Goal: Task Accomplishment & Management: Manage account settings

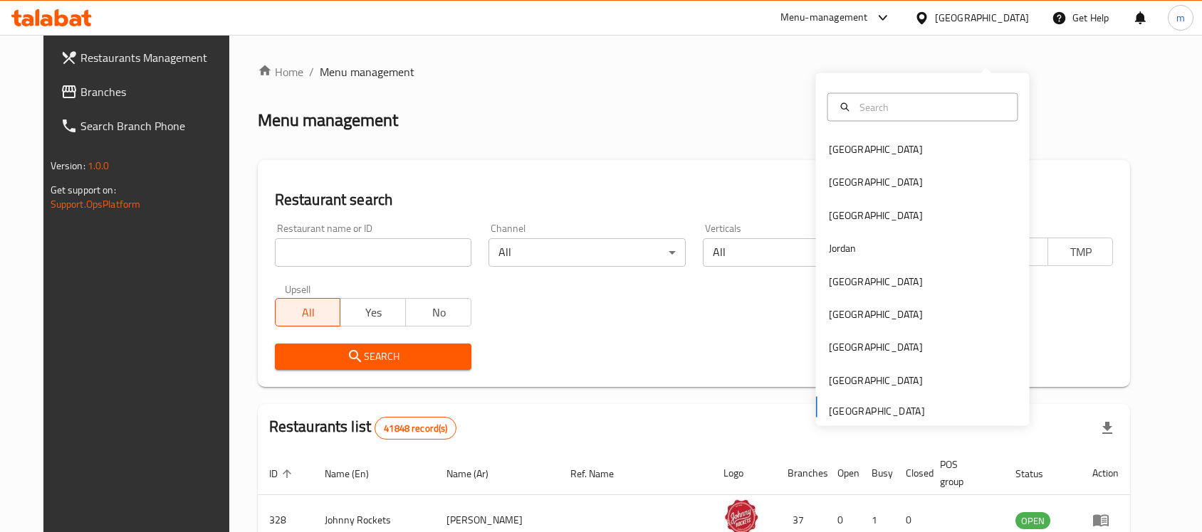
scroll to position [36, 0]
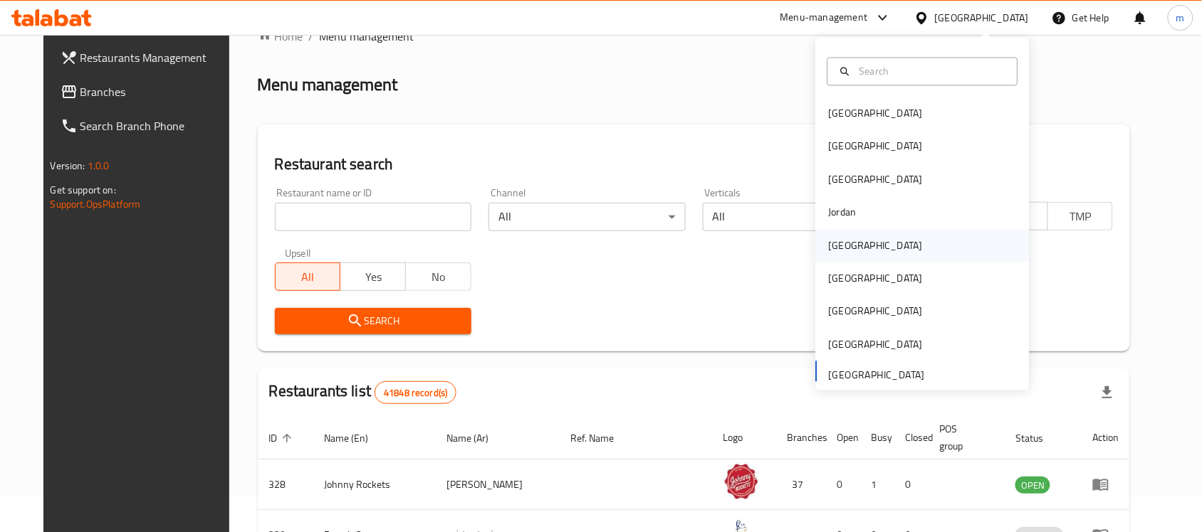
click at [890, 256] on div "[GEOGRAPHIC_DATA]" at bounding box center [923, 245] width 214 height 33
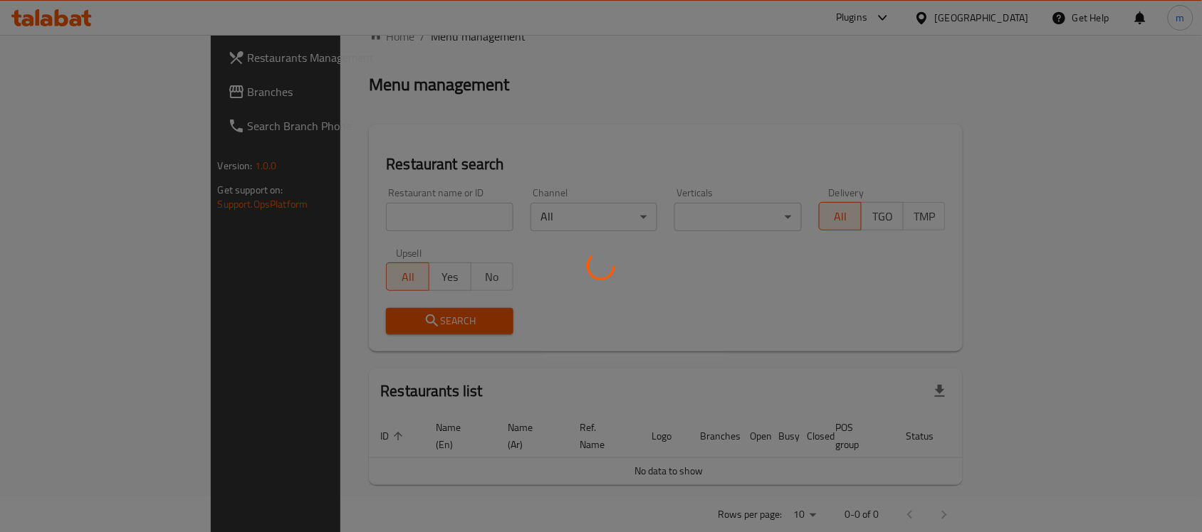
click at [101, 103] on div at bounding box center [601, 266] width 1202 height 532
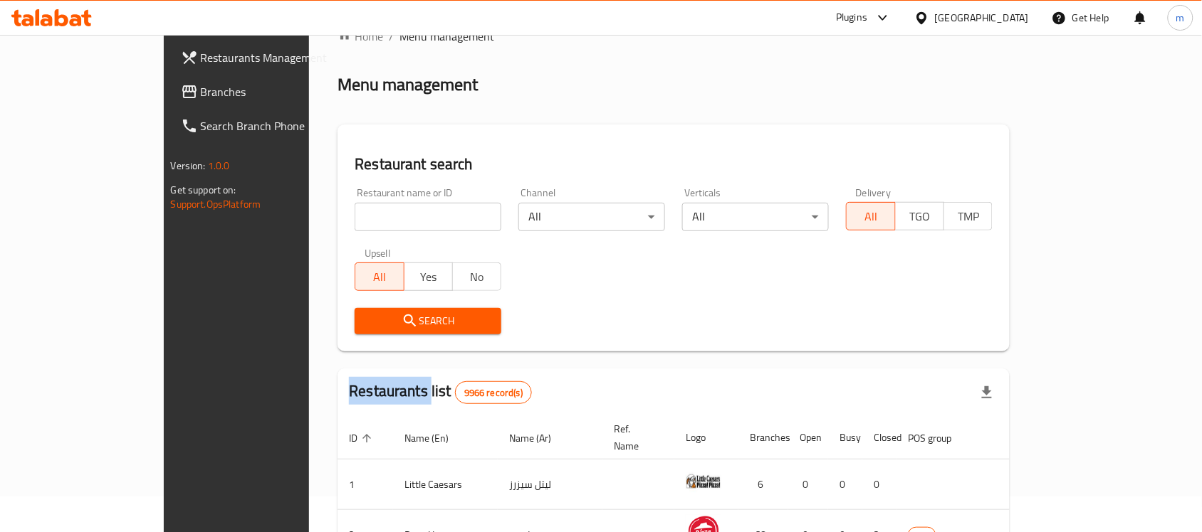
click at [101, 103] on div at bounding box center [601, 266] width 1202 height 532
click at [169, 103] on link "Branches" at bounding box center [266, 92] width 195 height 34
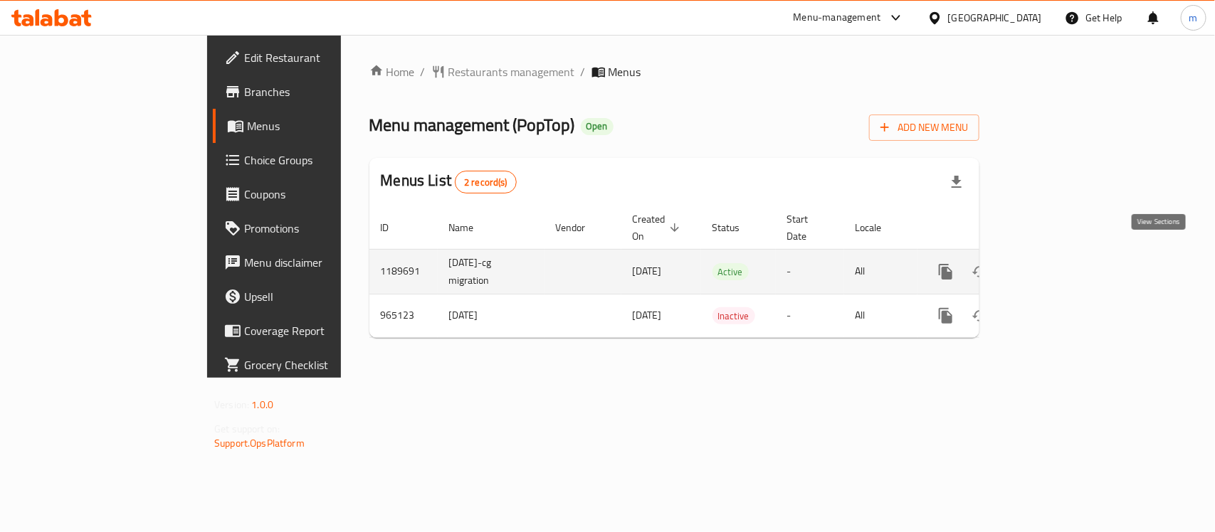
click at [1066, 255] on link "enhanced table" at bounding box center [1048, 272] width 34 height 34
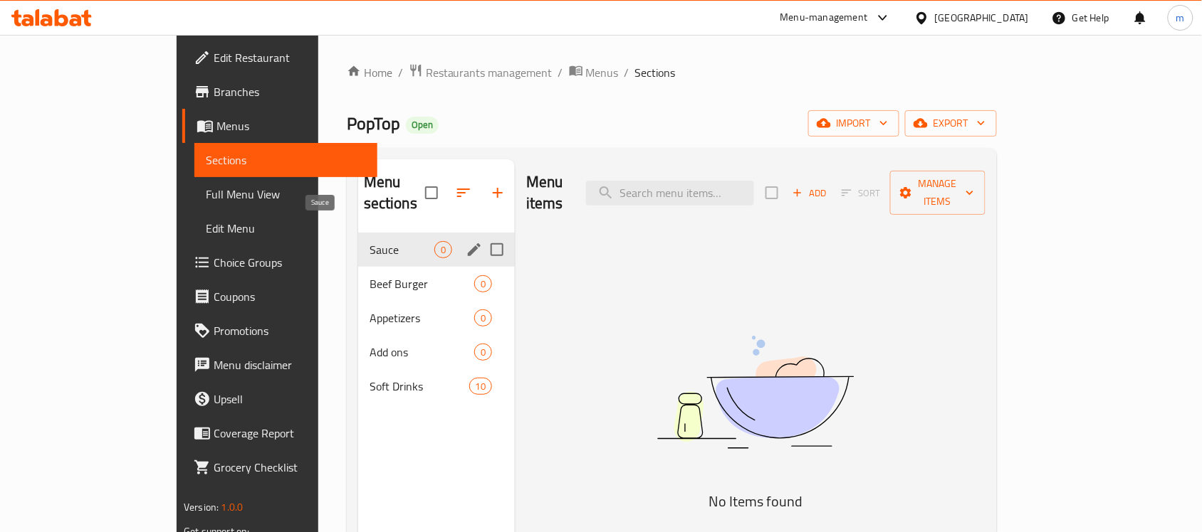
click at [369, 241] on span "Sauce" at bounding box center [401, 249] width 65 height 17
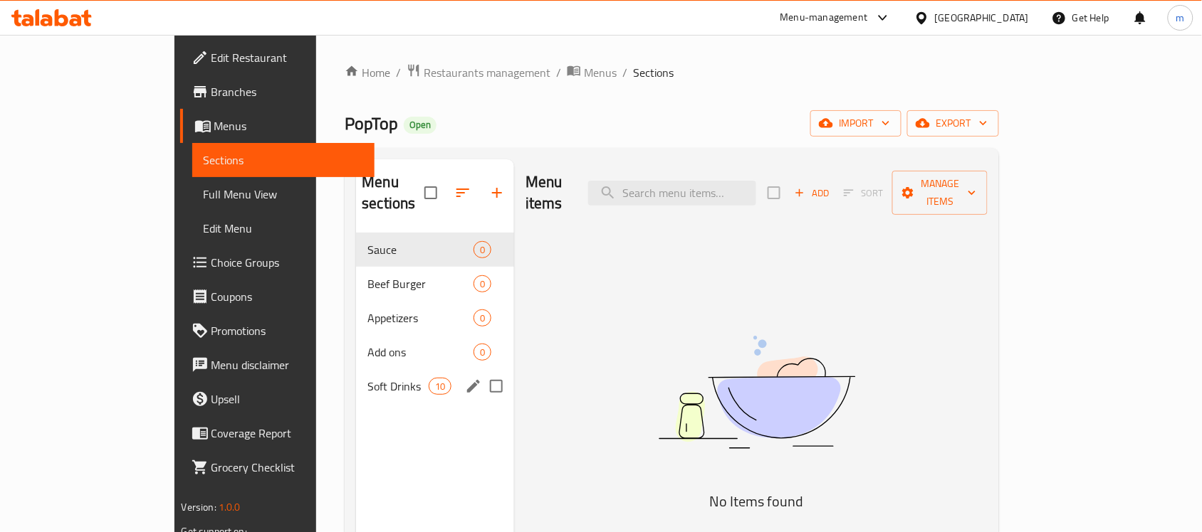
click at [367, 378] on span "Soft Drinks" at bounding box center [397, 386] width 61 height 17
